Goal: Task Accomplishment & Management: Use online tool/utility

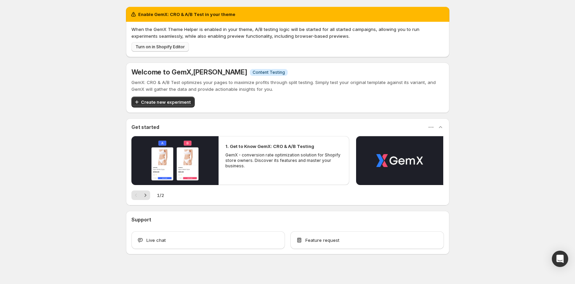
click at [182, 47] on span "Turn on in Shopify Editor" at bounding box center [160, 46] width 49 height 5
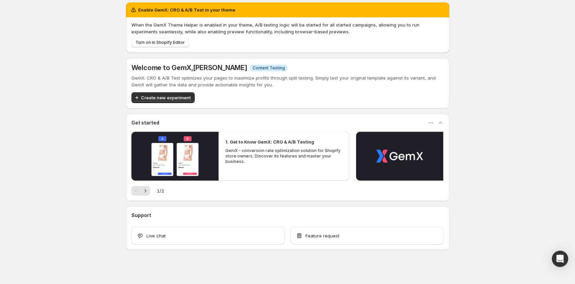
scroll to position [7, 0]
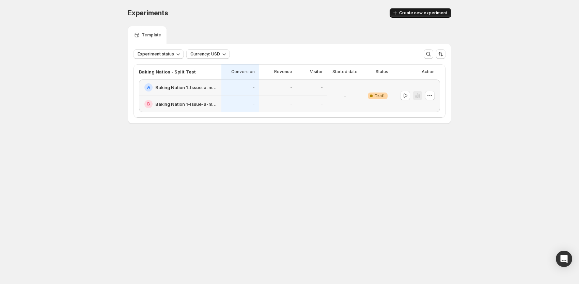
click at [435, 13] on span "Create new experiment" at bounding box center [423, 12] width 48 height 5
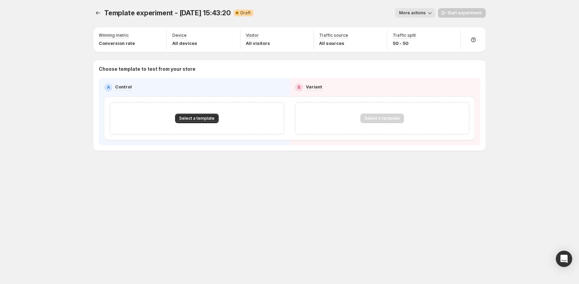
click at [411, 15] on span "More actions" at bounding box center [412, 12] width 27 height 5
click at [425, 37] on span "Rename" at bounding box center [421, 38] width 33 height 7
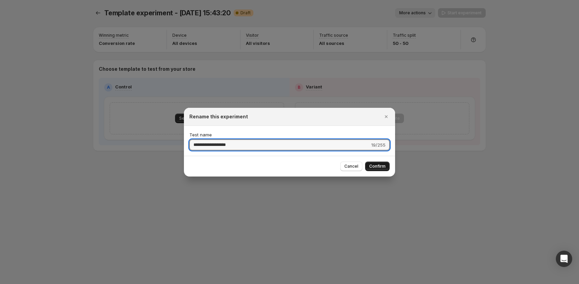
type input "**********"
click at [380, 166] on span "Confirm" at bounding box center [377, 166] width 16 height 5
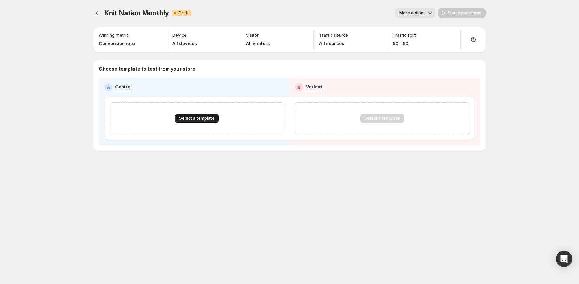
click at [205, 121] on button "Select a template" at bounding box center [197, 119] width 44 height 10
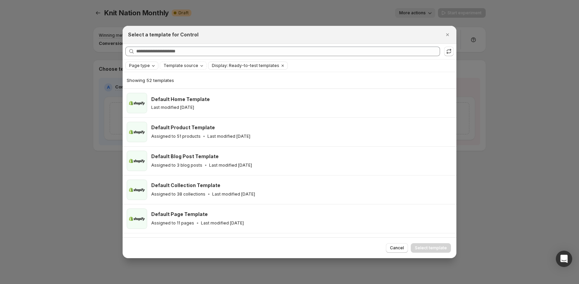
click at [137, 66] on span "Page type" at bounding box center [139, 65] width 21 height 5
click at [156, 93] on span "Product page" at bounding box center [152, 94] width 29 height 5
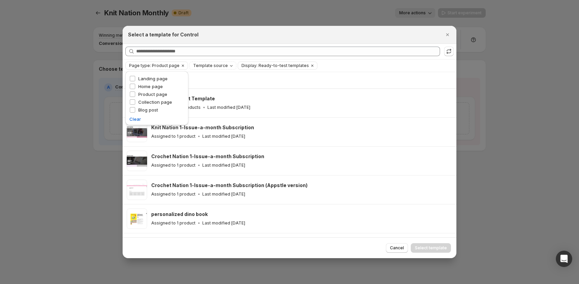
click at [356, 75] on div "Showing 16 templates" at bounding box center [289, 80] width 325 height 16
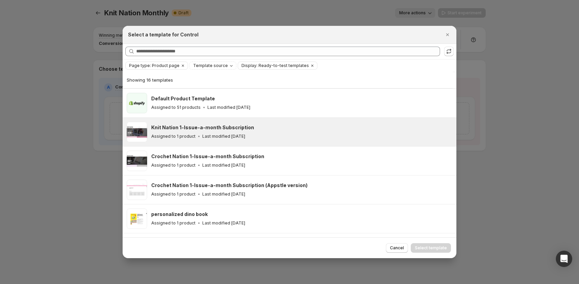
click at [342, 133] on div "Assigned to 1 product Last modified [DATE]" at bounding box center [300, 136] width 299 height 7
click at [438, 250] on span "Select template" at bounding box center [431, 247] width 32 height 5
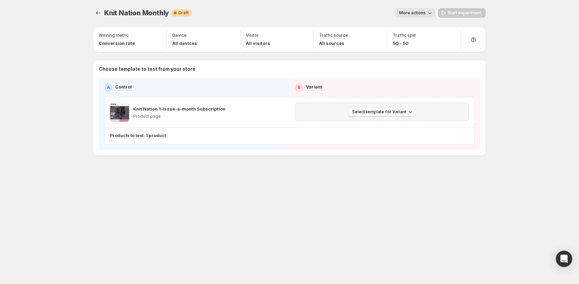
click at [406, 110] on span "Select template for Variant" at bounding box center [379, 111] width 54 height 5
click at [406, 127] on span "Select an existing template" at bounding box center [382, 125] width 69 height 7
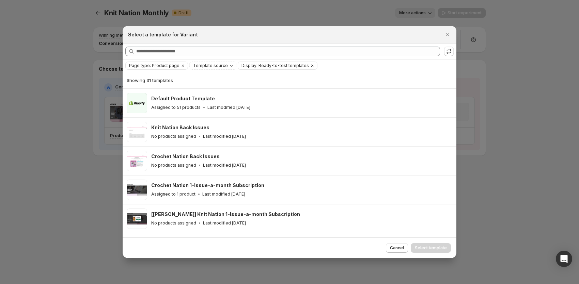
click at [314, 64] on icon "Clear" at bounding box center [311, 65] width 5 height 5
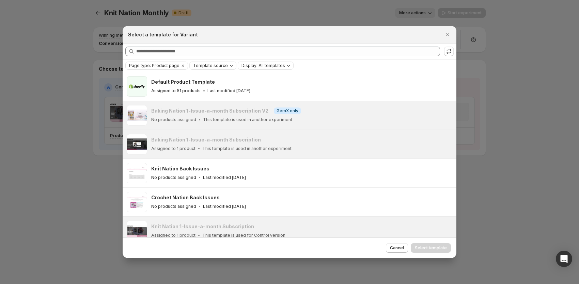
click at [233, 65] on icon "Template source" at bounding box center [230, 65] width 5 height 5
click at [207, 86] on span "GemPages" at bounding box center [215, 86] width 23 height 5
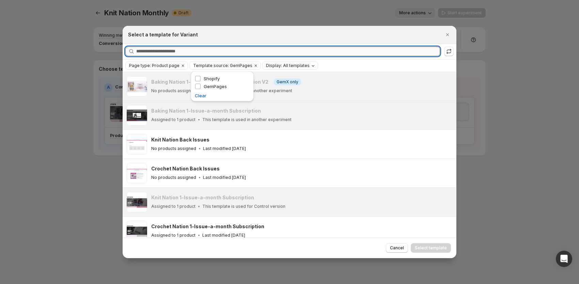
click at [376, 56] on input "Searching all templates" at bounding box center [288, 52] width 304 height 10
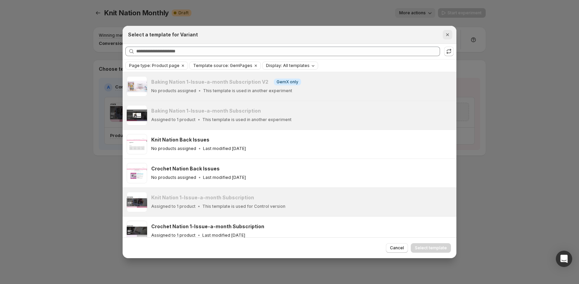
click at [447, 38] on icon "Close" at bounding box center [447, 34] width 7 height 7
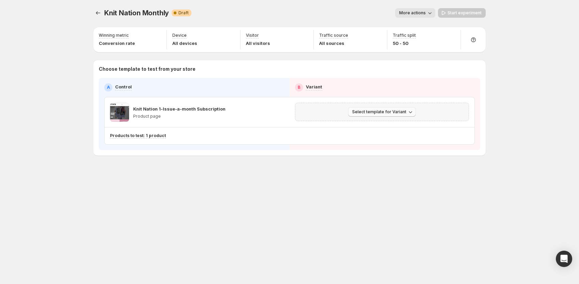
click at [370, 109] on span "Select template for Variant" at bounding box center [379, 111] width 54 height 5
click at [387, 126] on span "Select an existing template" at bounding box center [377, 125] width 58 height 5
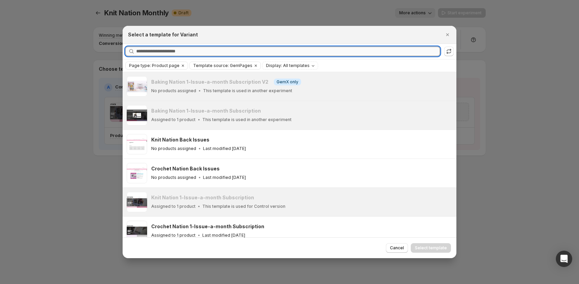
click at [231, 54] on input "Searching all templates" at bounding box center [288, 52] width 304 height 10
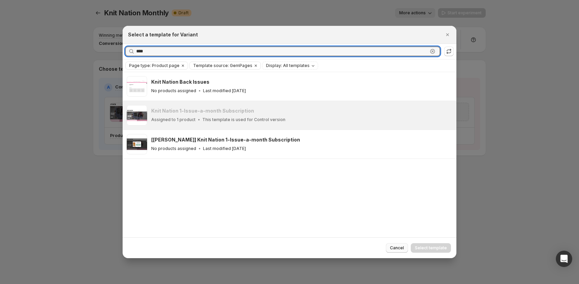
type input "****"
click at [400, 250] on span "Cancel" at bounding box center [397, 247] width 14 height 5
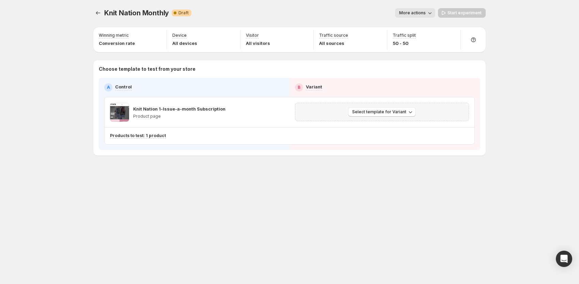
click at [325, 222] on div "Knit Nation Monthly. This page is ready Knit Nation Monthly Warning Complete Dr…" at bounding box center [289, 142] width 409 height 284
click at [388, 112] on span "Select template for Variant" at bounding box center [379, 111] width 54 height 5
click at [389, 125] on span "Select an existing template" at bounding box center [377, 125] width 58 height 5
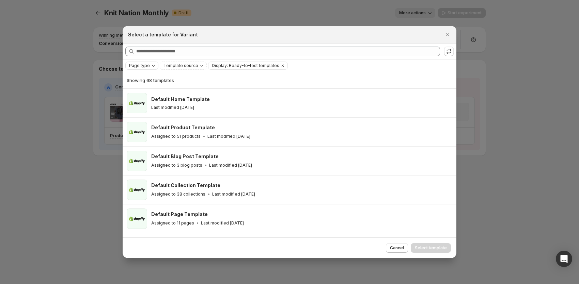
click at [152, 67] on icon "Page type" at bounding box center [152, 65] width 5 height 5
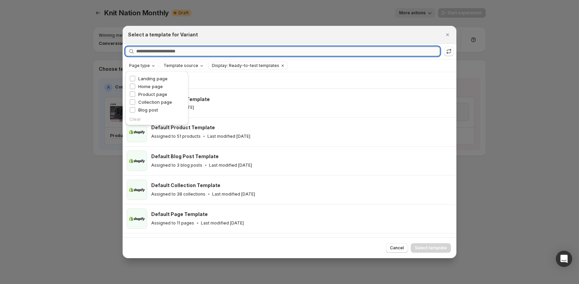
click at [183, 52] on input "Searching all templates" at bounding box center [288, 52] width 304 height 10
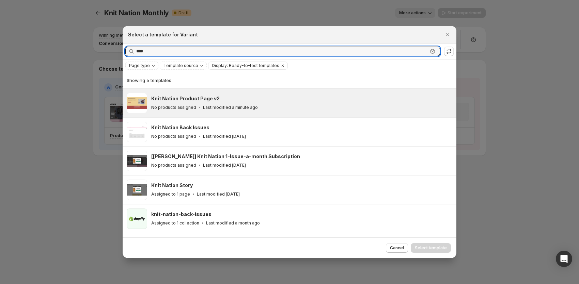
type input "****"
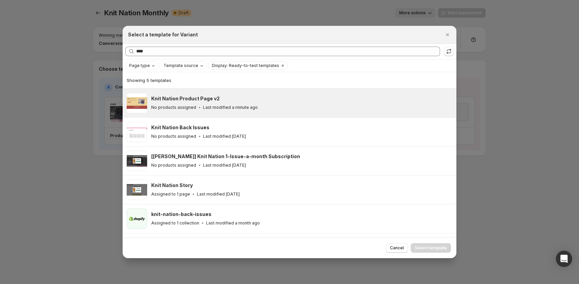
click at [265, 93] on div "Knit Nation Product Page v2 No products assigned Last modified a minute ago" at bounding box center [301, 103] width 301 height 20
click at [434, 249] on span "Select template" at bounding box center [431, 247] width 32 height 5
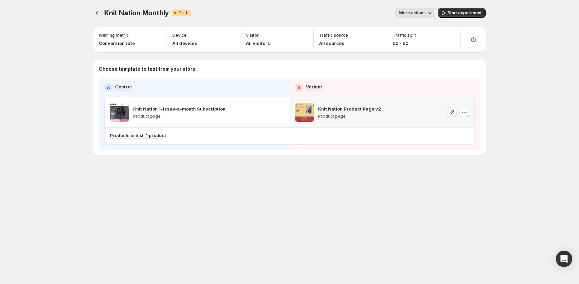
click at [421, 11] on span "More actions" at bounding box center [412, 12] width 27 height 5
click at [524, 44] on div "Knit Nation Monthly. This page is ready Knit Nation Monthly Warning Complete Dr…" at bounding box center [289, 142] width 579 height 284
click at [464, 114] on icon "button" at bounding box center [464, 112] width 7 height 7
click at [532, 111] on div "Knit Nation Monthly. This page is ready Knit Nation Monthly Warning Complete Dr…" at bounding box center [289, 142] width 579 height 284
click at [99, 9] on button "Experiments" at bounding box center [98, 13] width 10 height 10
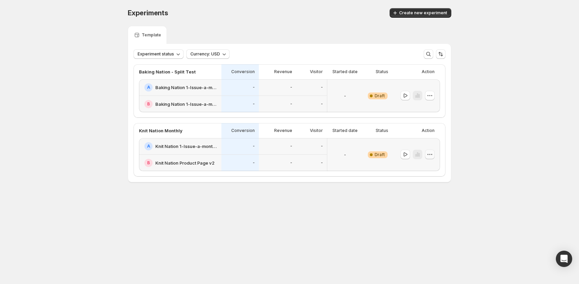
click at [428, 156] on icon "button" at bounding box center [429, 154] width 7 height 7
click at [428, 180] on span "Rename" at bounding box center [425, 179] width 17 height 5
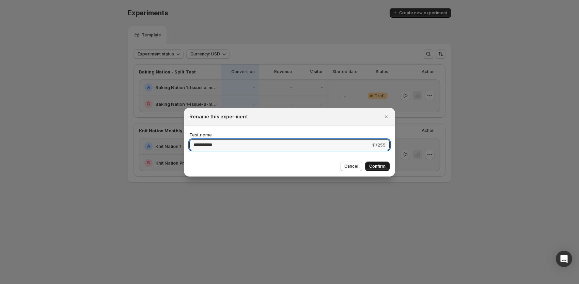
type input "**********"
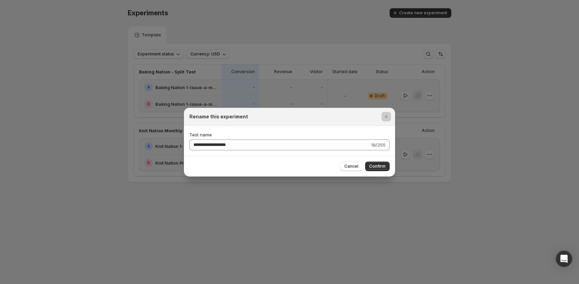
click at [509, 216] on div at bounding box center [289, 142] width 579 height 284
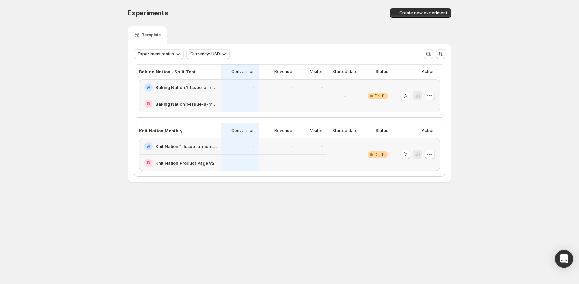
click at [566, 265] on div "Open Intercom Messenger" at bounding box center [564, 259] width 18 height 18
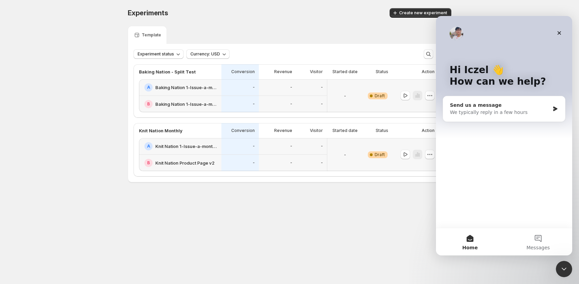
click at [526, 109] on div "We typically reply in a few hours" at bounding box center [500, 112] width 100 height 7
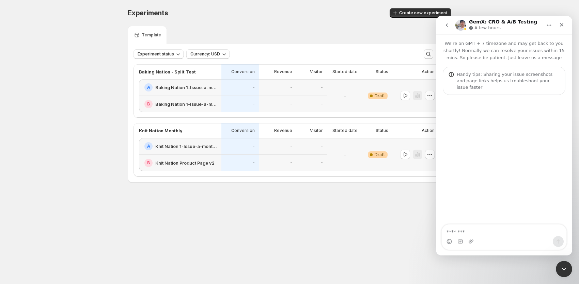
click at [450, 26] on button "go back" at bounding box center [446, 25] width 13 height 13
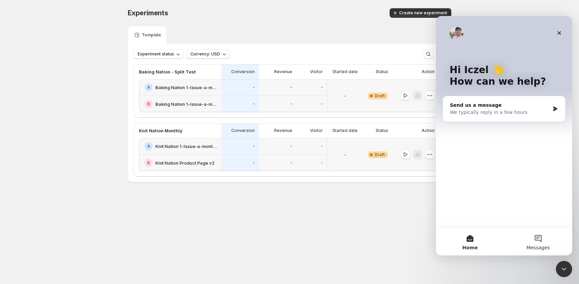
click at [553, 236] on button "Messages" at bounding box center [538, 241] width 68 height 27
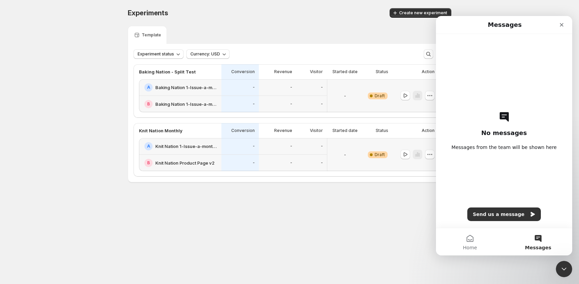
click at [522, 139] on div "No messages Messages from the team will be shown here Send us a message" at bounding box center [504, 131] width 112 height 194
click at [560, 27] on icon "Close" at bounding box center [561, 24] width 5 height 5
